Goal: Information Seeking & Learning: Stay updated

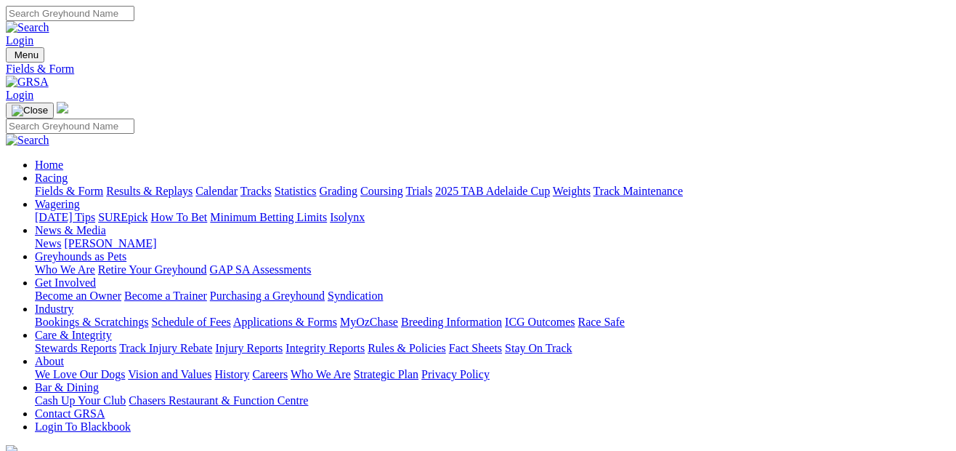
click at [193, 185] on link "Results & Replays" at bounding box center [149, 191] width 86 height 12
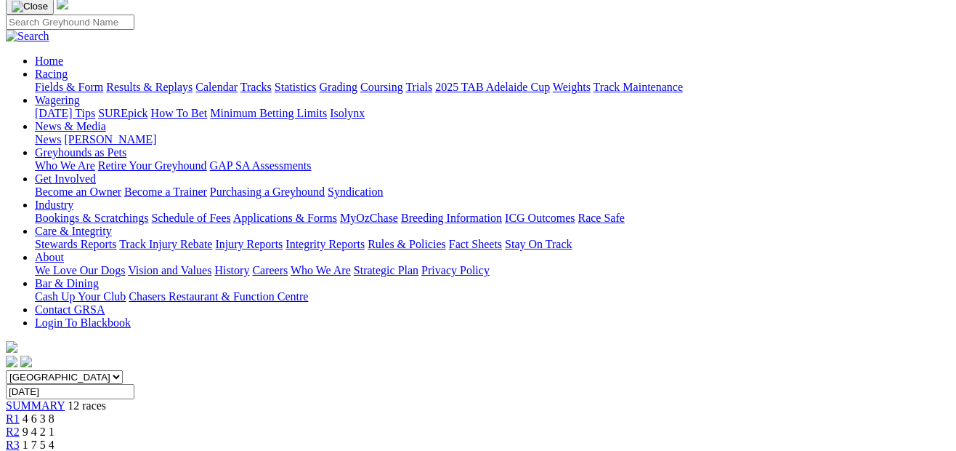
scroll to position [97, 0]
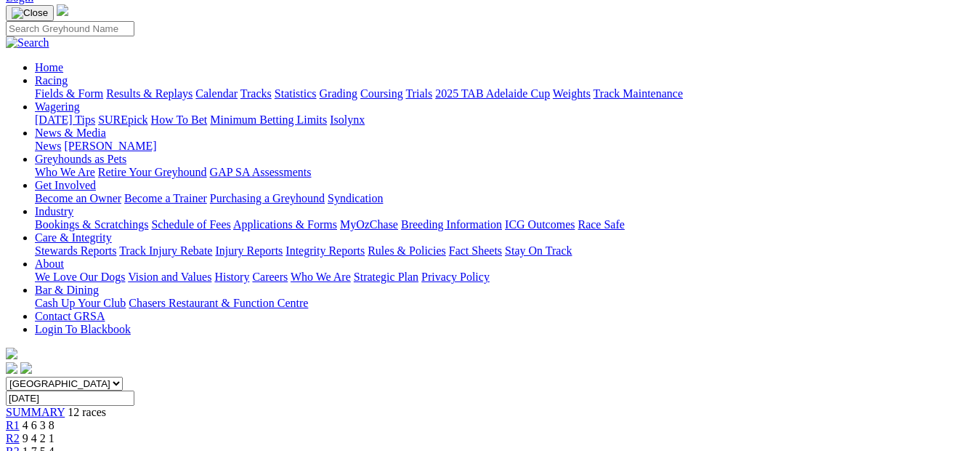
click at [310, 445] on div "R3 1 7 5 4" at bounding box center [478, 451] width 945 height 13
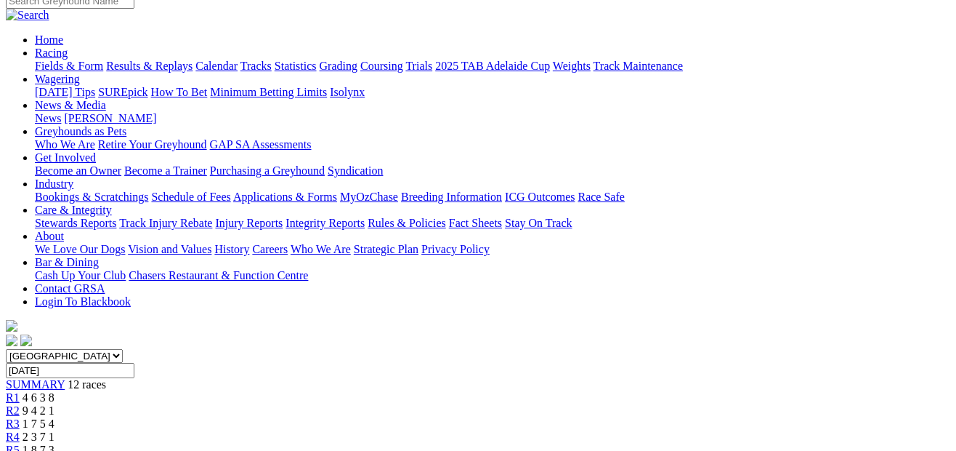
scroll to position [110, 0]
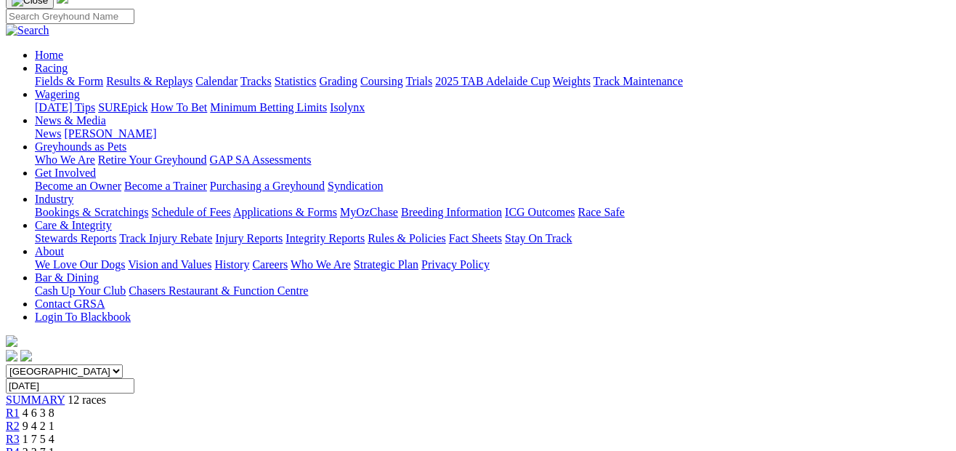
click at [20, 445] on link "R4" at bounding box center [13, 451] width 14 height 12
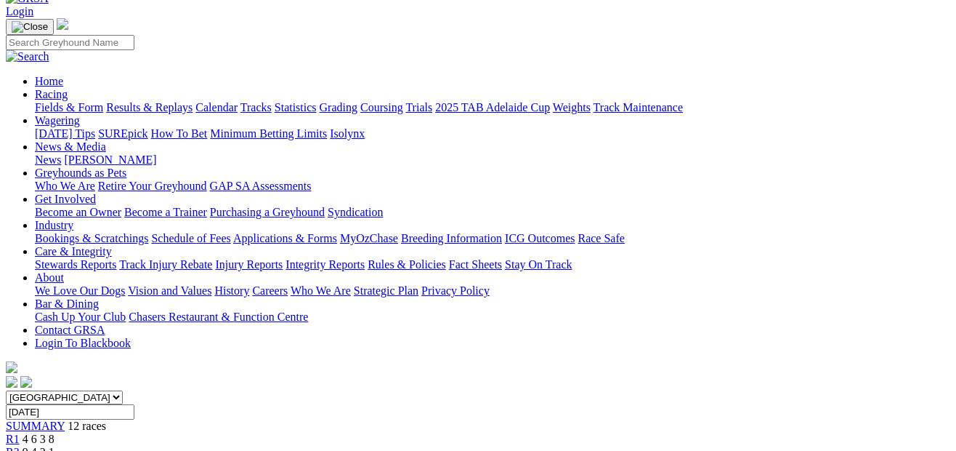
scroll to position [32, 0]
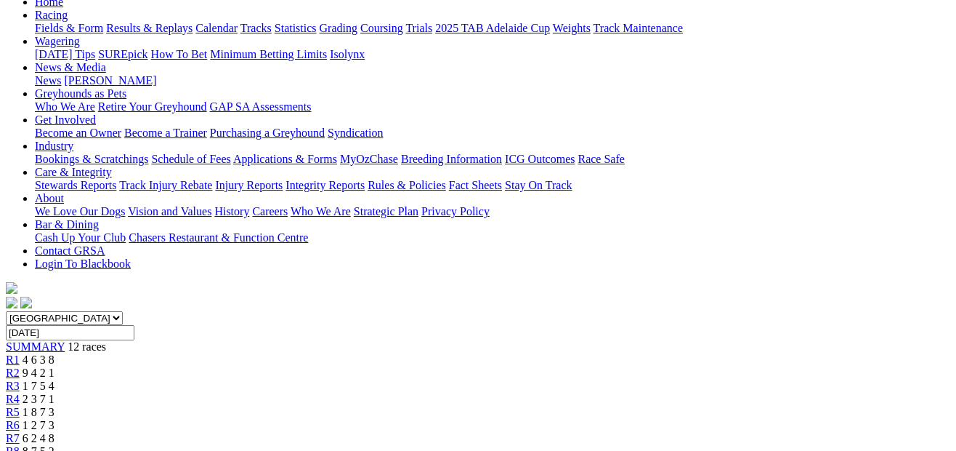
scroll to position [148, 0]
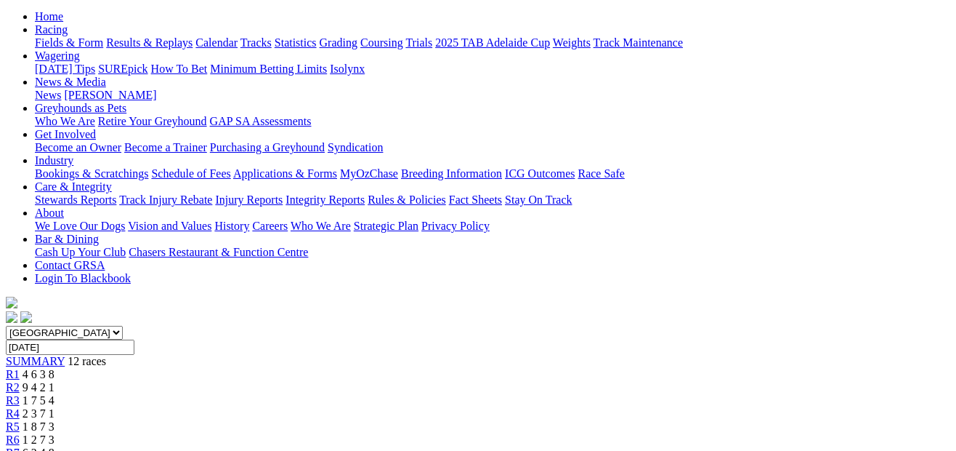
click at [54, 433] on span "1 2 7 3" at bounding box center [39, 439] width 32 height 12
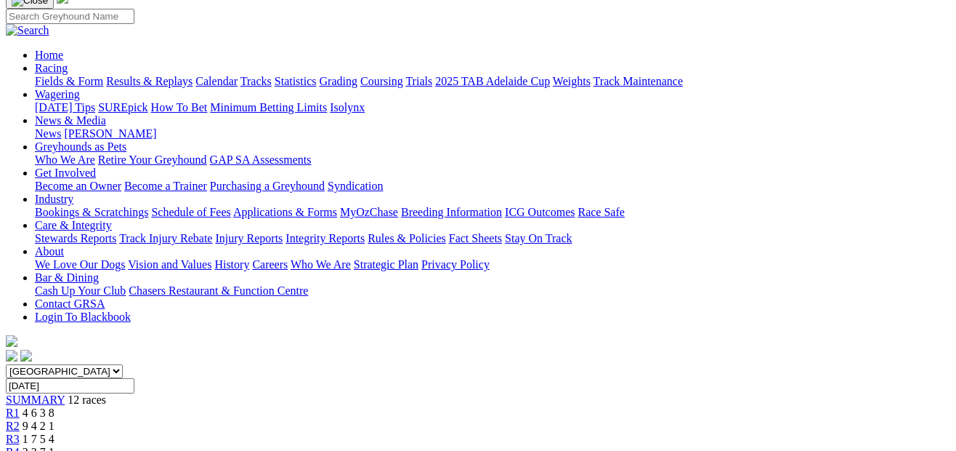
scroll to position [67, 0]
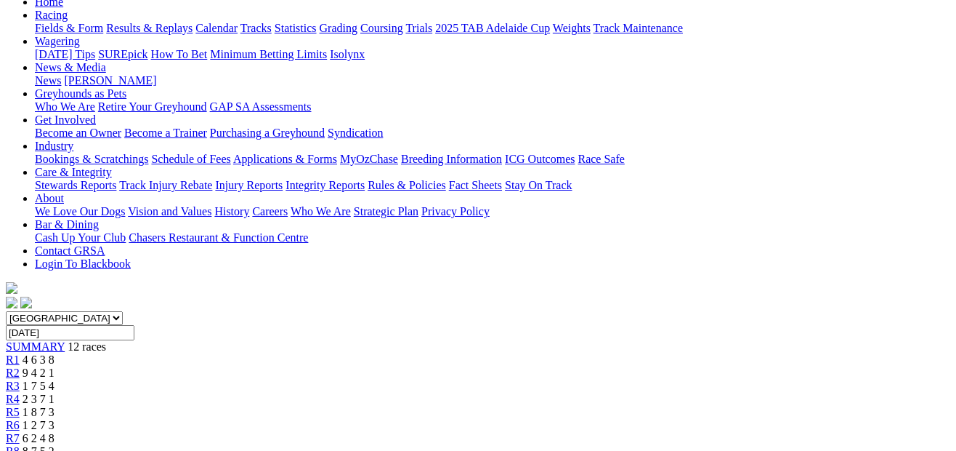
scroll to position [151, 0]
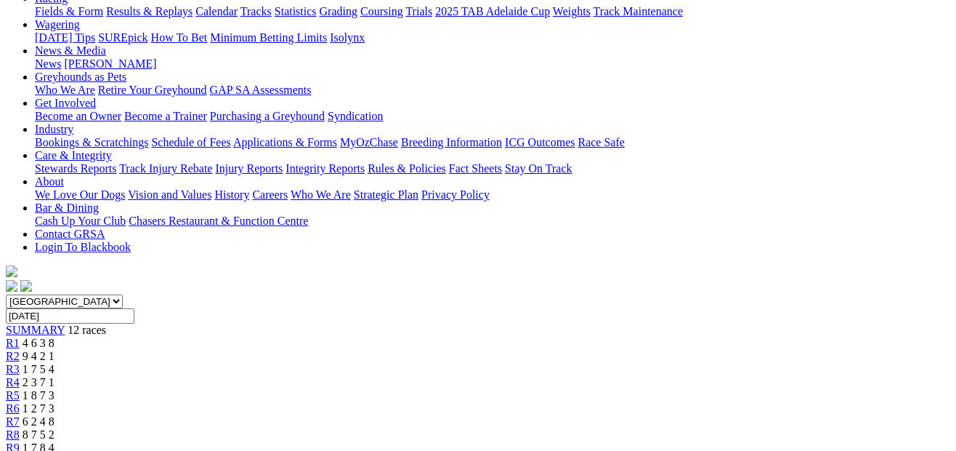
scroll to position [154, 0]
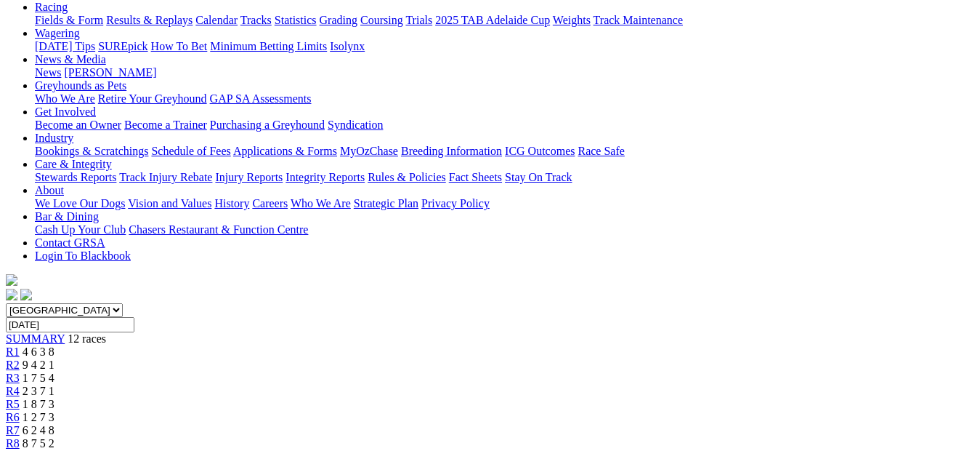
scroll to position [146, 0]
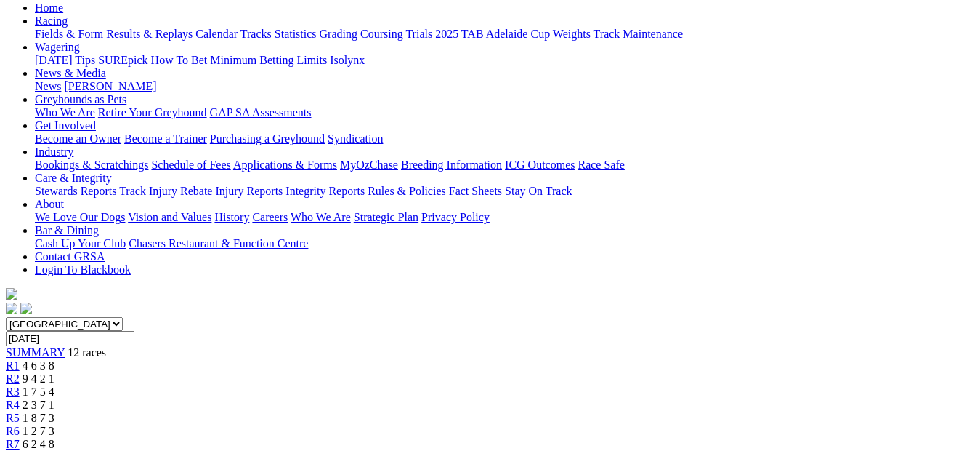
scroll to position [137, 0]
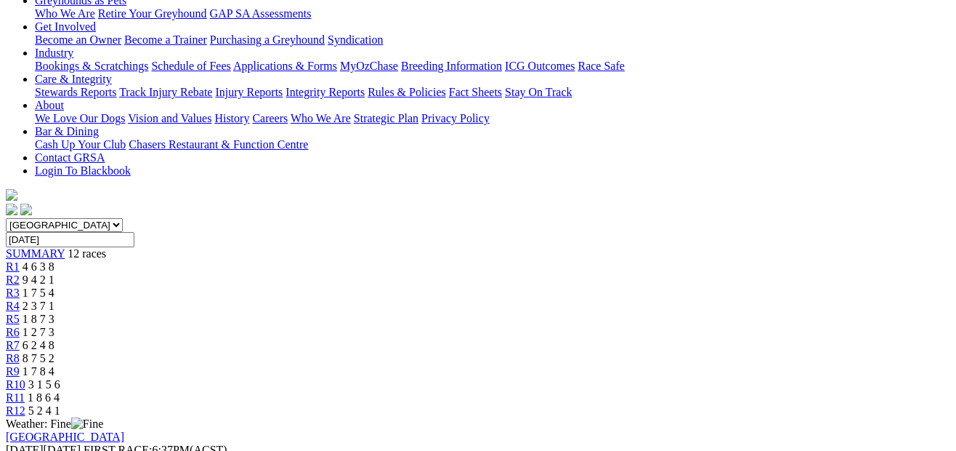
scroll to position [268, 0]
